Goal: Information Seeking & Learning: Learn about a topic

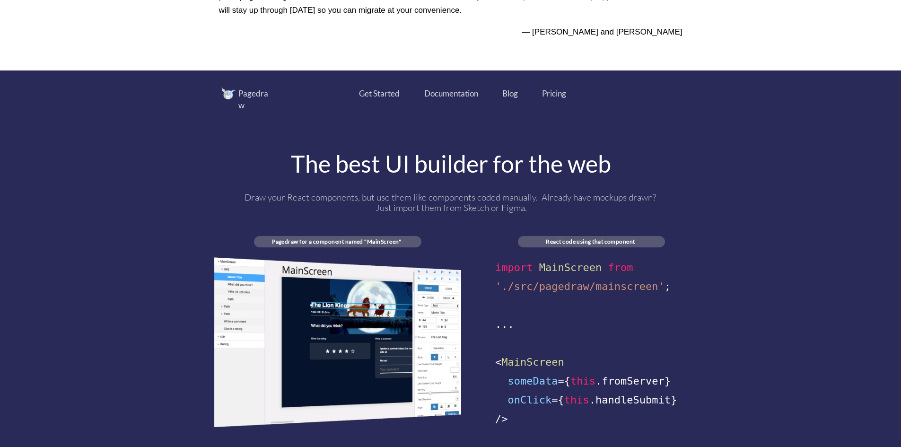
click at [557, 92] on div "Pricing" at bounding box center [554, 94] width 24 height 12
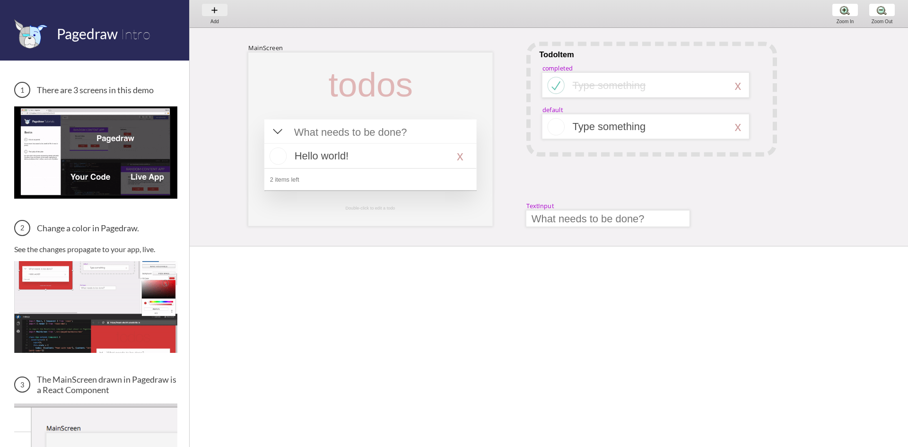
click at [213, 15] on div "Add Add Add" at bounding box center [215, 13] width 36 height 27
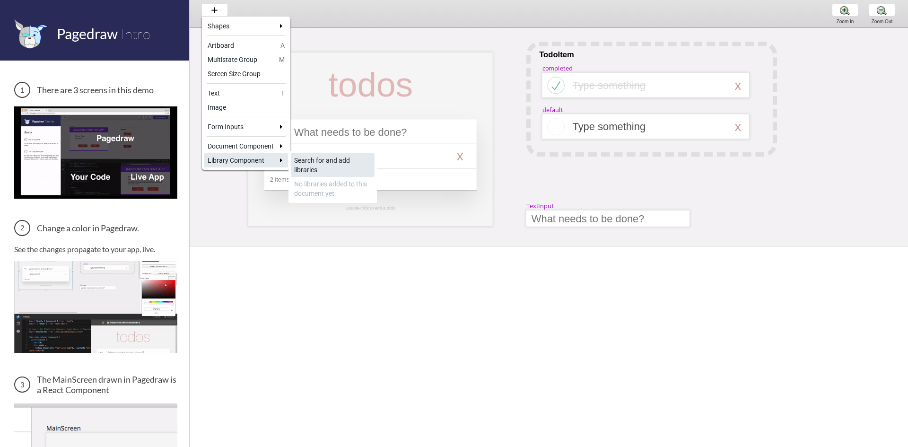
click at [315, 158] on div "Search for and add libraries" at bounding box center [332, 165] width 77 height 19
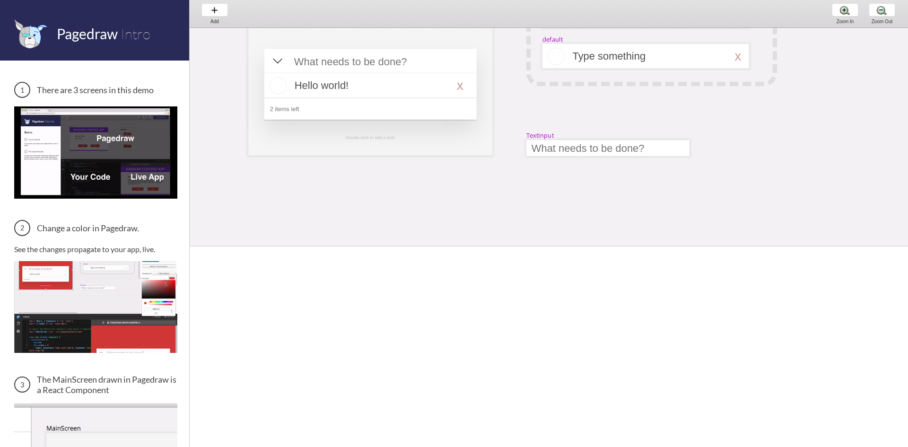
scroll to position [237, 0]
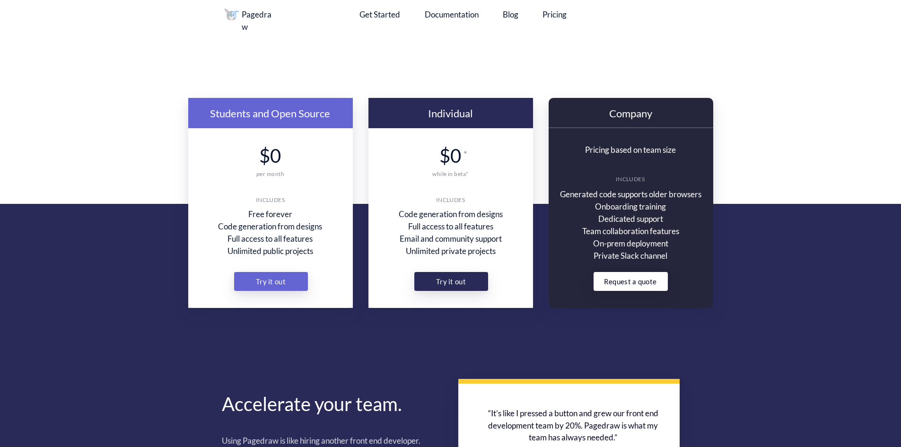
scroll to position [30, 0]
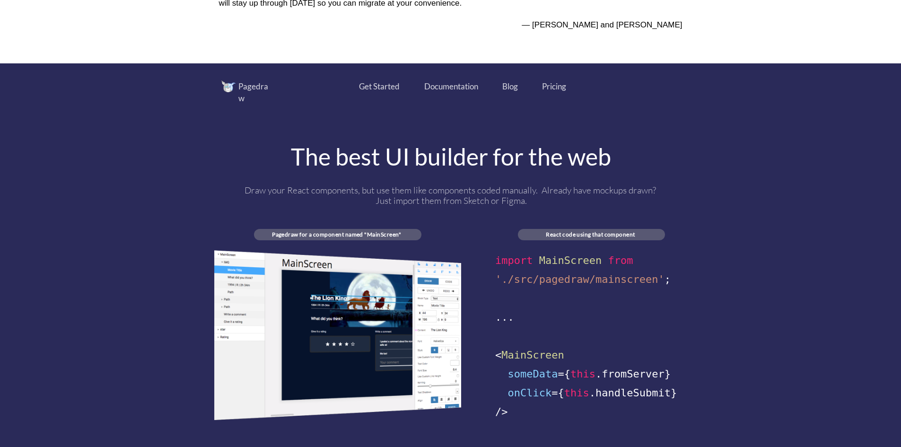
scroll to position [370, 0]
